Goal: Task Accomplishment & Management: Use online tool/utility

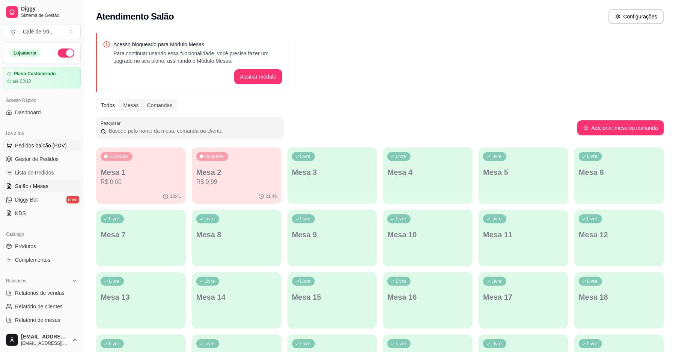
click at [38, 151] on button "Pedidos balcão (PDV)" at bounding box center [42, 145] width 78 height 12
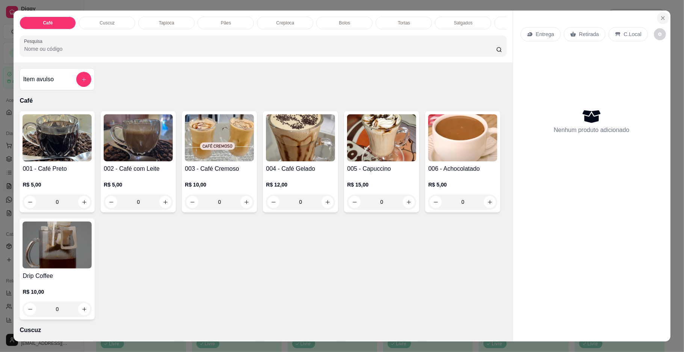
click at [662, 15] on button "Close" at bounding box center [663, 18] width 12 height 12
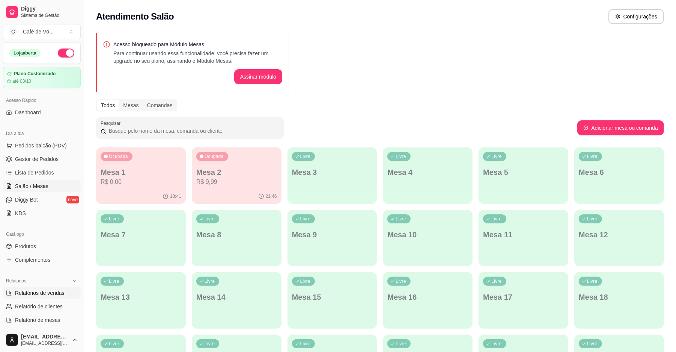
click at [26, 289] on span "Relatórios de vendas" at bounding box center [40, 293] width 50 height 8
select select "ALL"
select select "0"
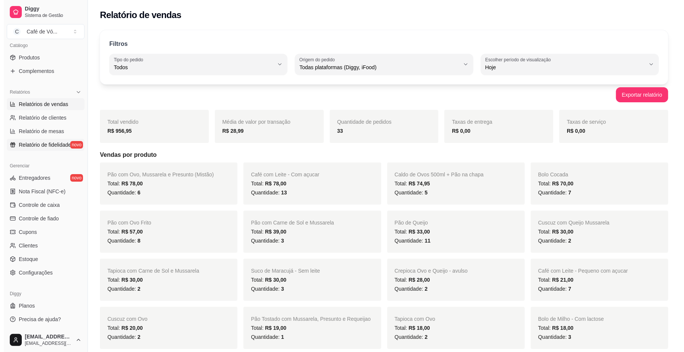
scroll to position [189, 0]
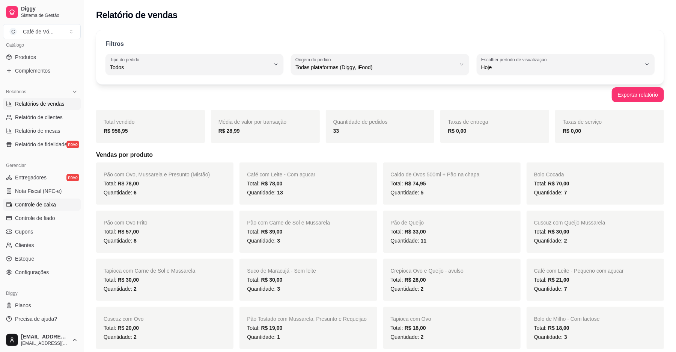
click at [56, 208] on link "Controle de caixa" at bounding box center [42, 204] width 78 height 12
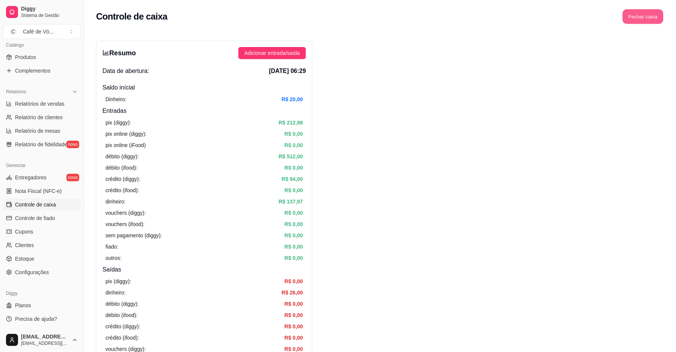
click at [634, 19] on button "Fechar caixa" at bounding box center [643, 16] width 41 height 15
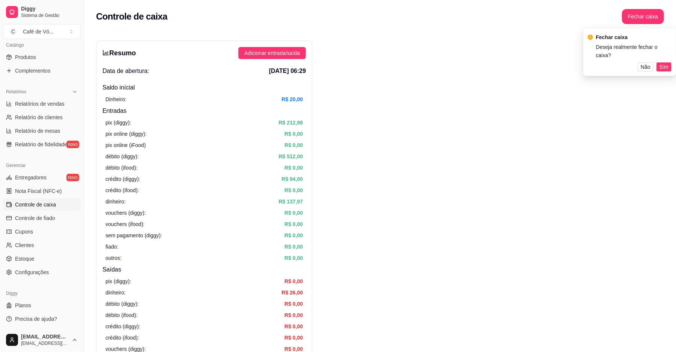
click at [660, 63] on div "Fechar caixa Deseja realmente fechar o caixa? Não Sim" at bounding box center [630, 52] width 93 height 47
click at [662, 63] on span "Sim" at bounding box center [664, 67] width 9 height 8
